Goal: Transaction & Acquisition: Purchase product/service

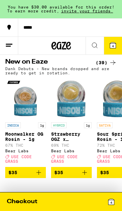
scroll to position [466, 0]
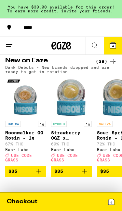
click at [112, 203] on span "4" at bounding box center [112, 203] width 2 height 4
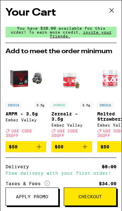
click at [110, 13] on icon at bounding box center [112, 11] width 10 height 10
